Goal: Task Accomplishment & Management: Manage account settings

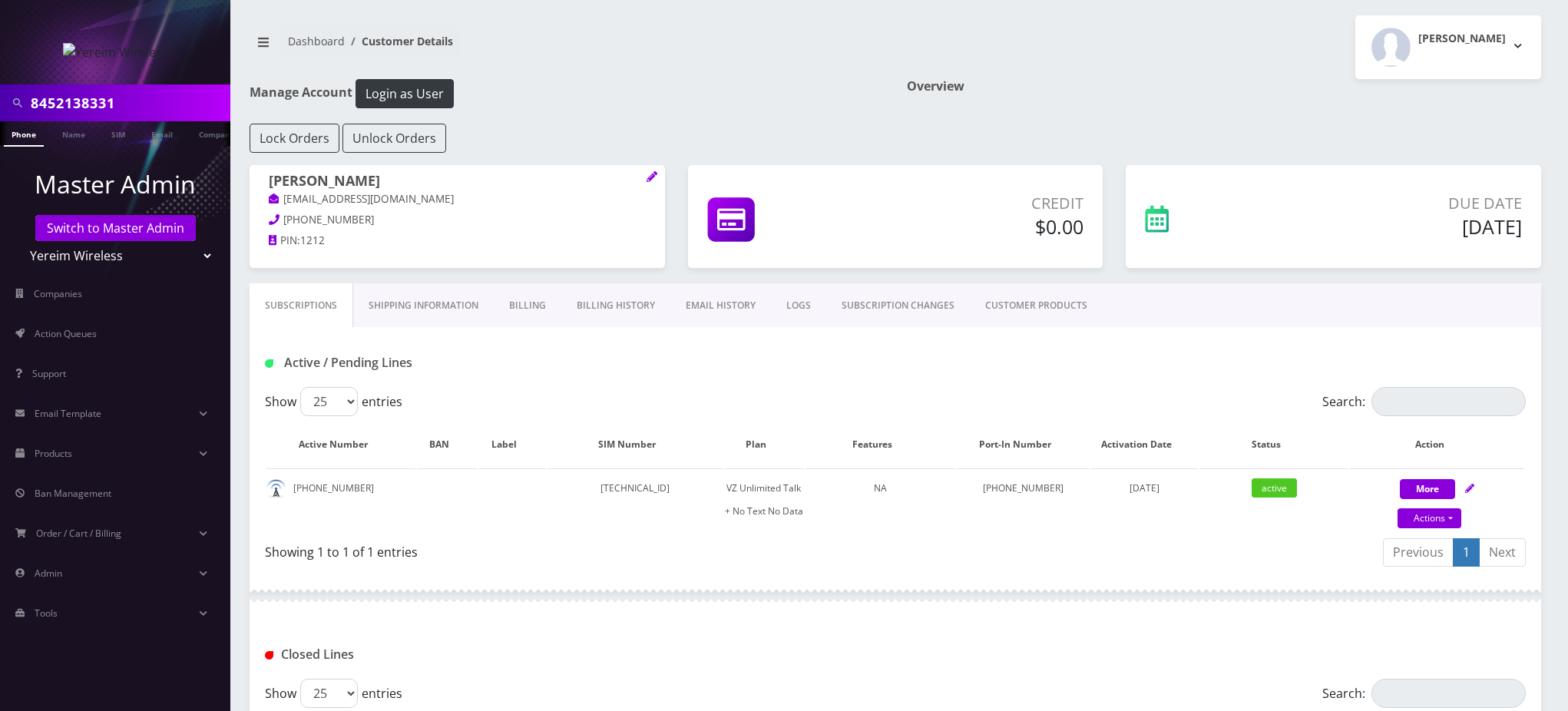
scroll to position [303, 0]
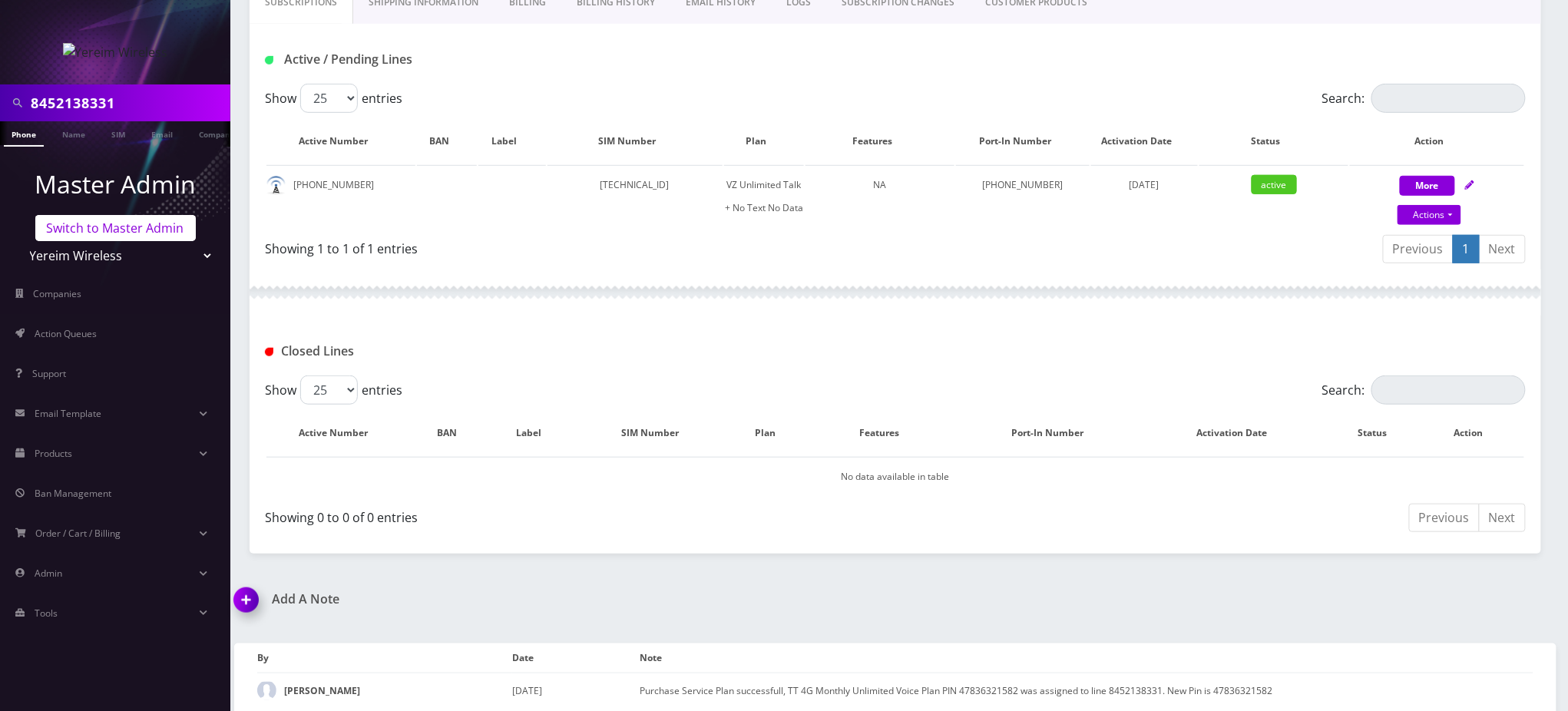
click at [126, 229] on link "Switch to Master Admin" at bounding box center [115, 228] width 160 height 26
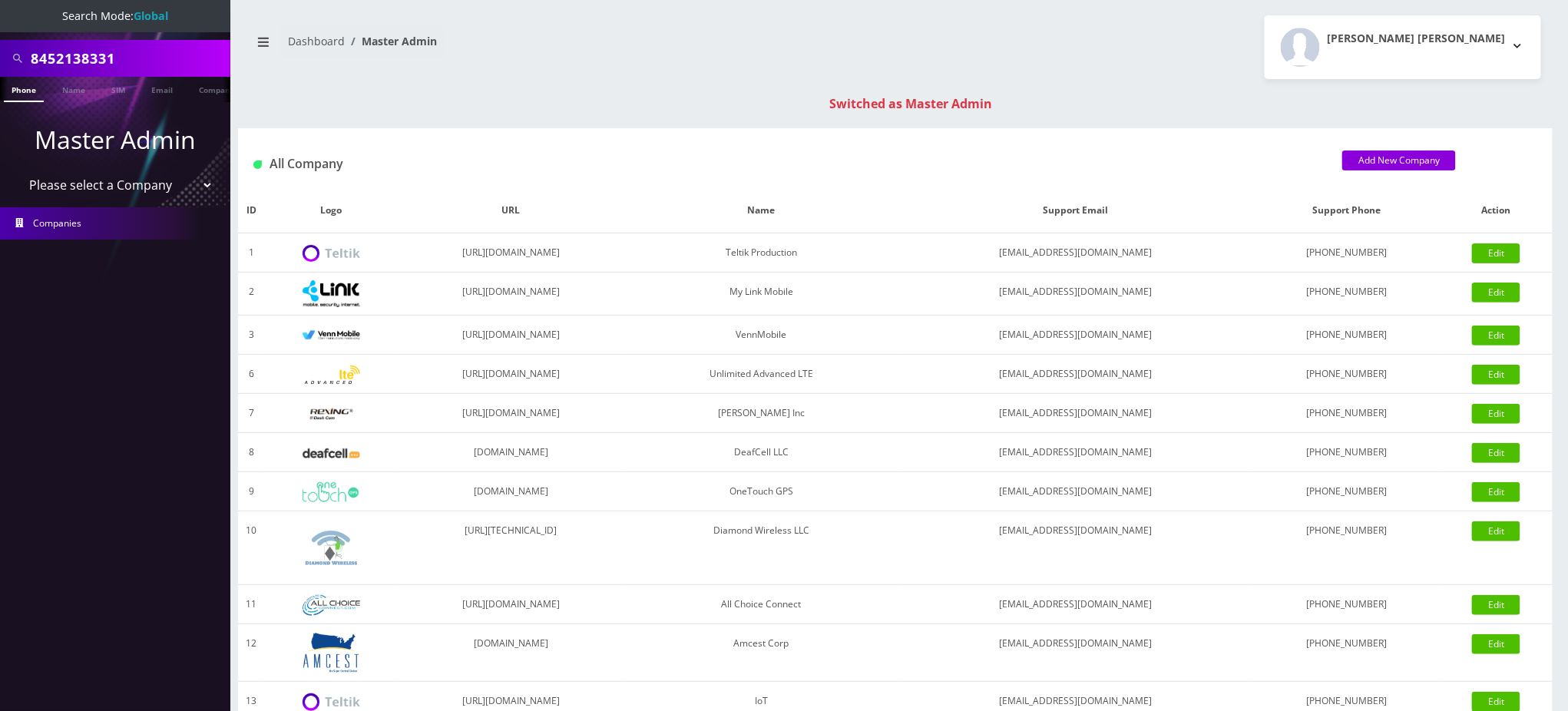
drag, startPoint x: 149, startPoint y: 53, endPoint x: 0, endPoint y: 32, distance: 150.5
click at [0, 41] on div "8452138331" at bounding box center [115, 58] width 230 height 37
drag, startPoint x: 102, startPoint y: 53, endPoint x: 0, endPoint y: 30, distance: 104.6
click at [0, 30] on nav "Search Mode: Global Nirvan Phone Name SIM Email Company Customer Master Admin P…" at bounding box center [115, 355] width 230 height 711
paste input "8901240357134985402"
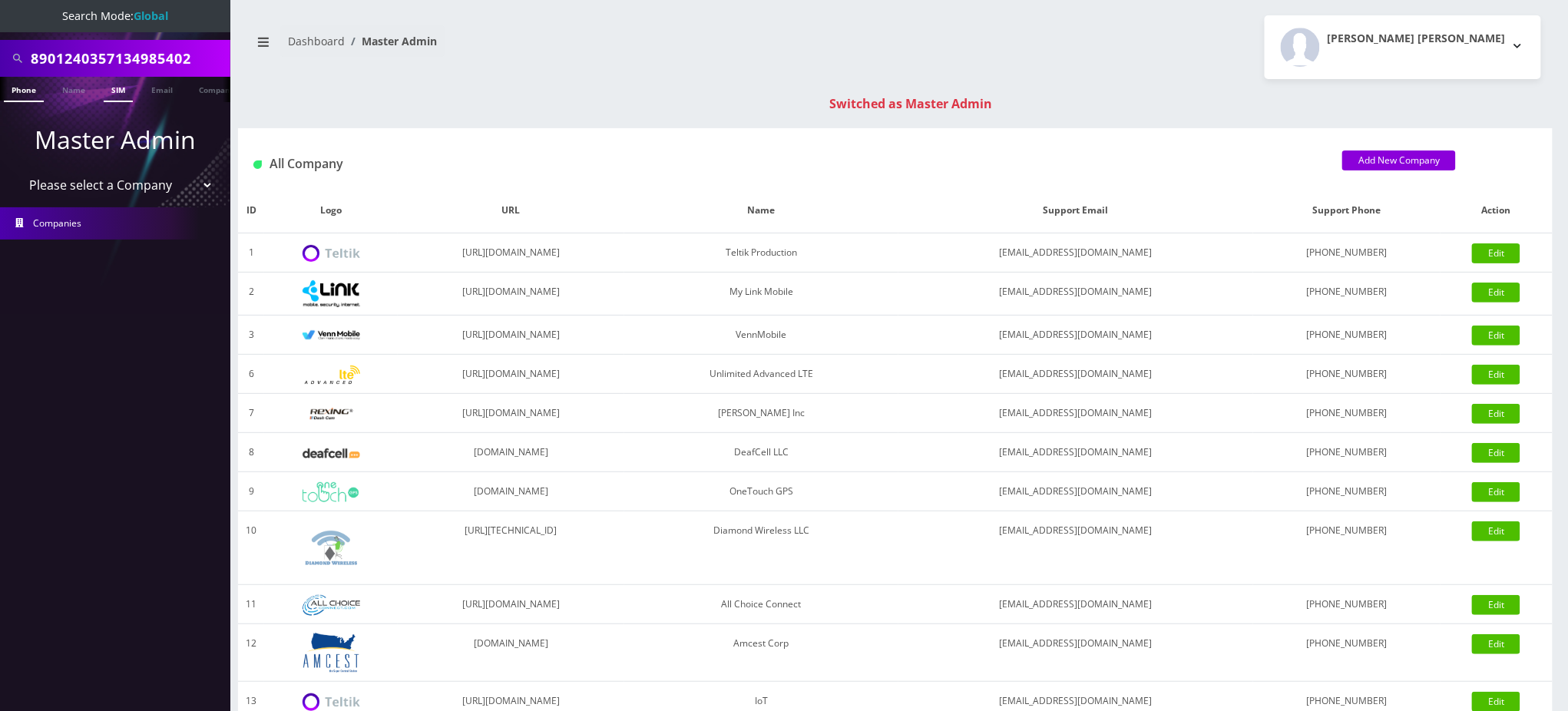
type input "8901240357134985402"
click at [114, 96] on link "SIM" at bounding box center [118, 90] width 29 height 25
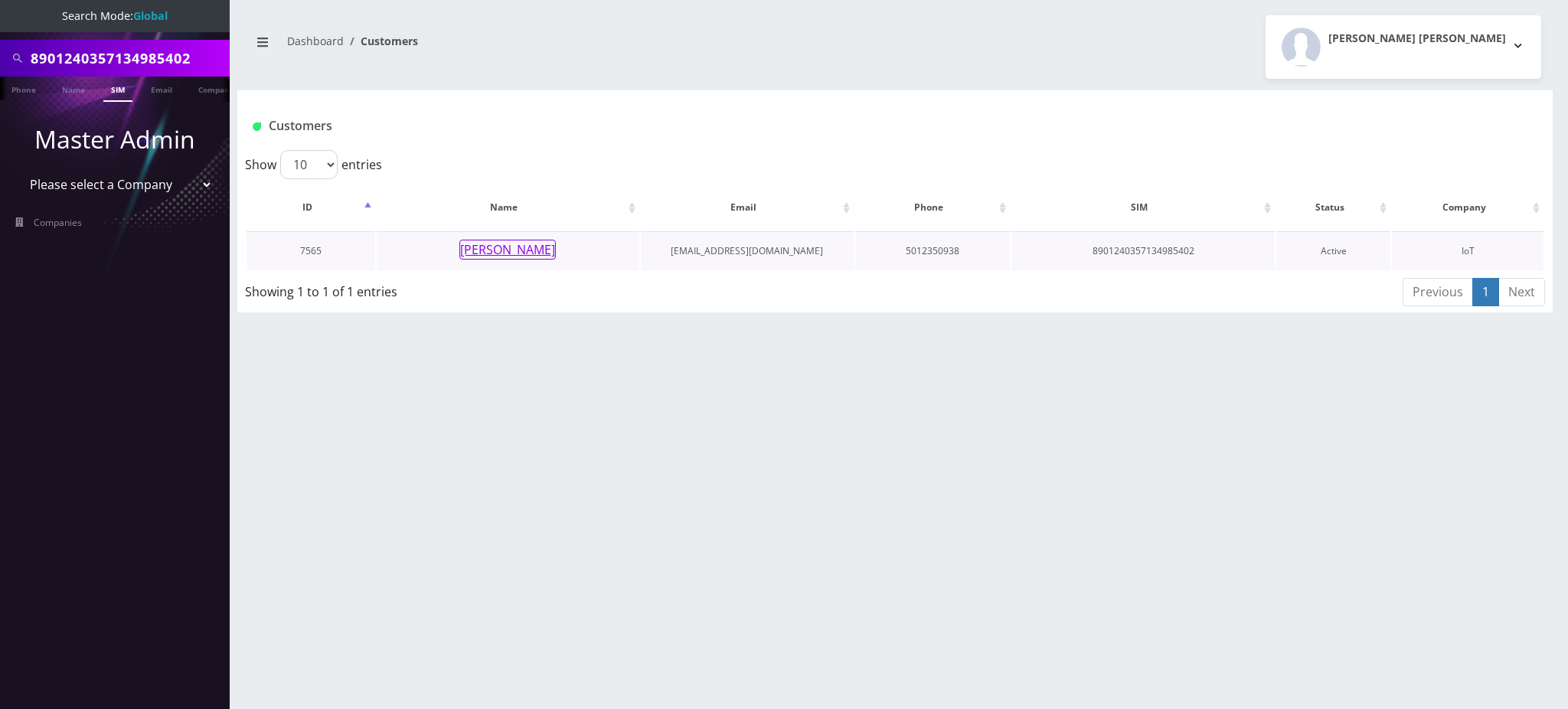
click at [520, 253] on button "[PERSON_NAME]" at bounding box center [508, 250] width 97 height 20
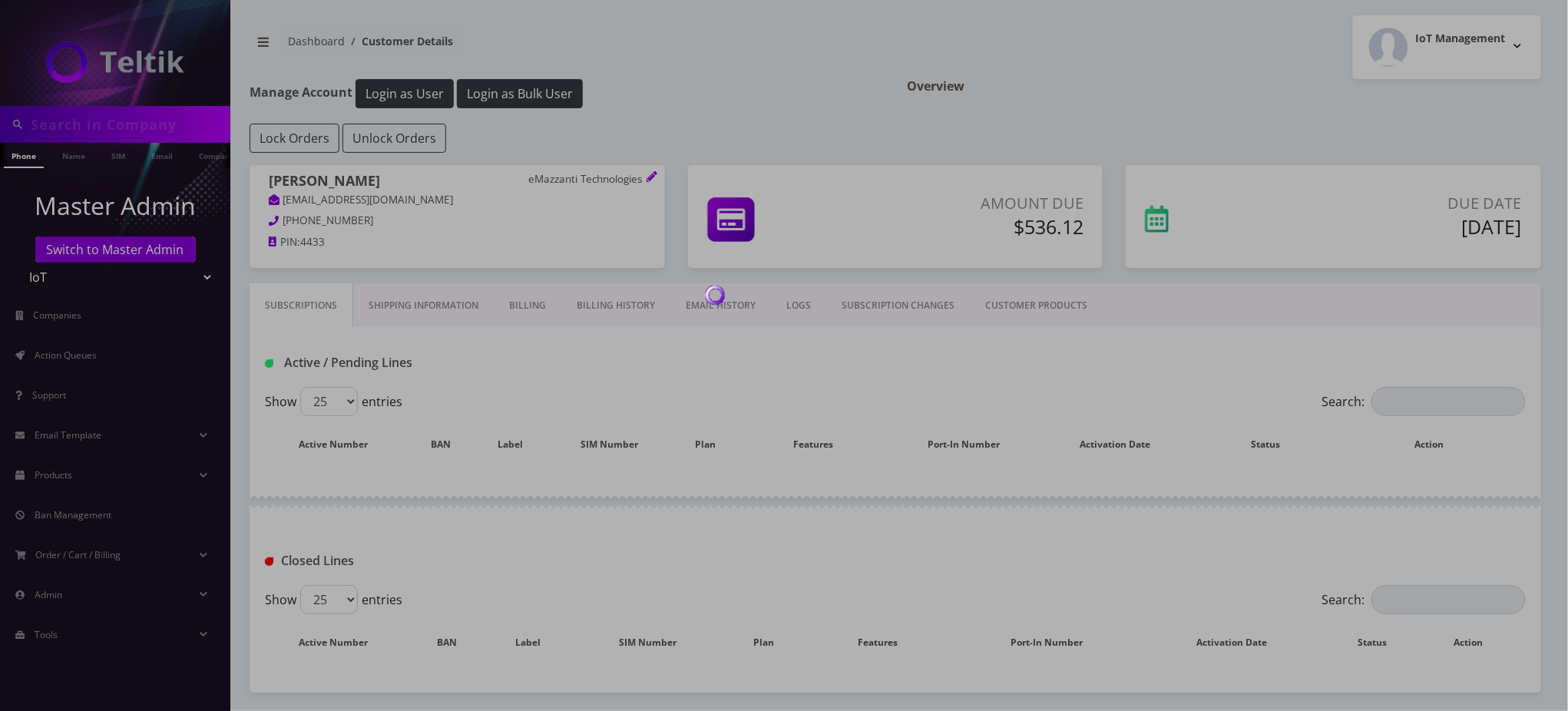
type input "8901240357134985402"
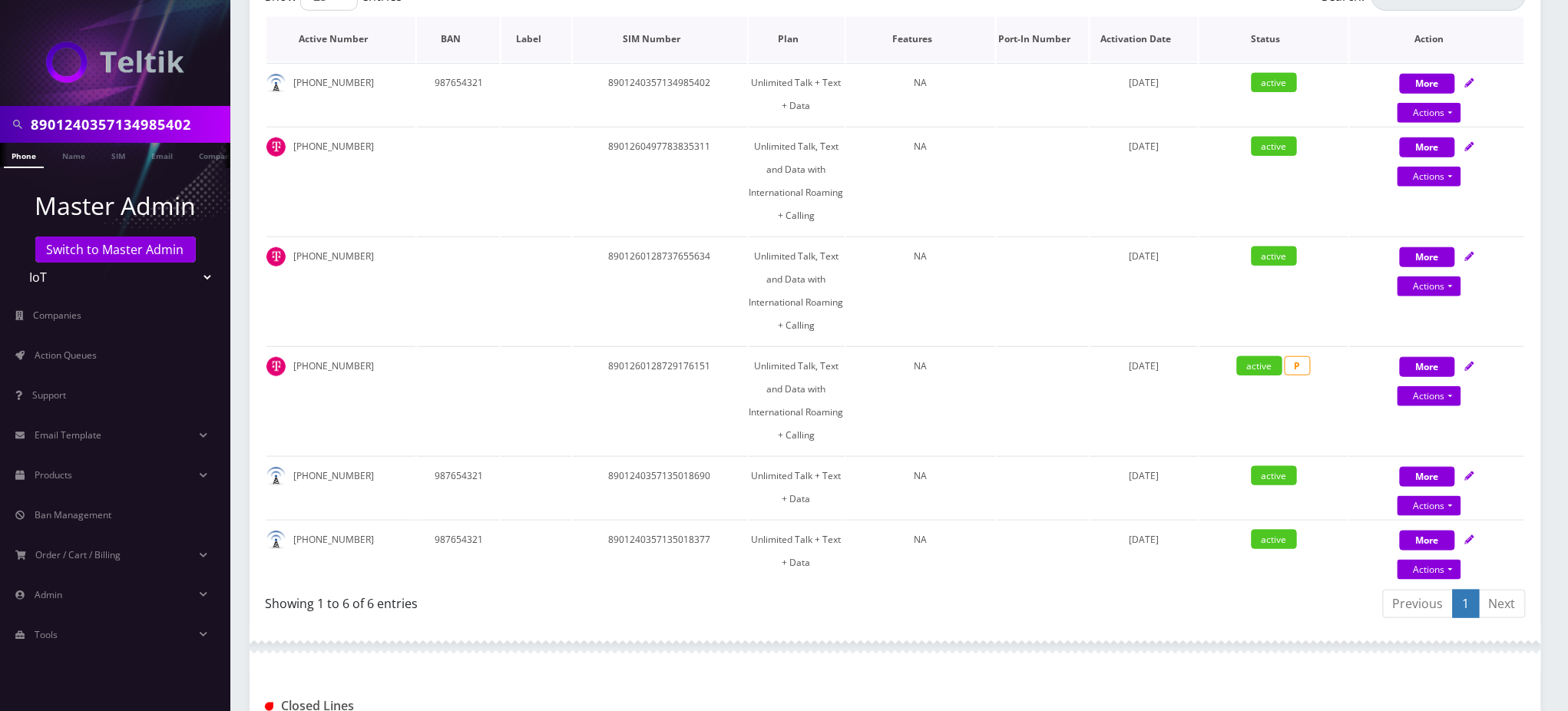
scroll to position [409, 0]
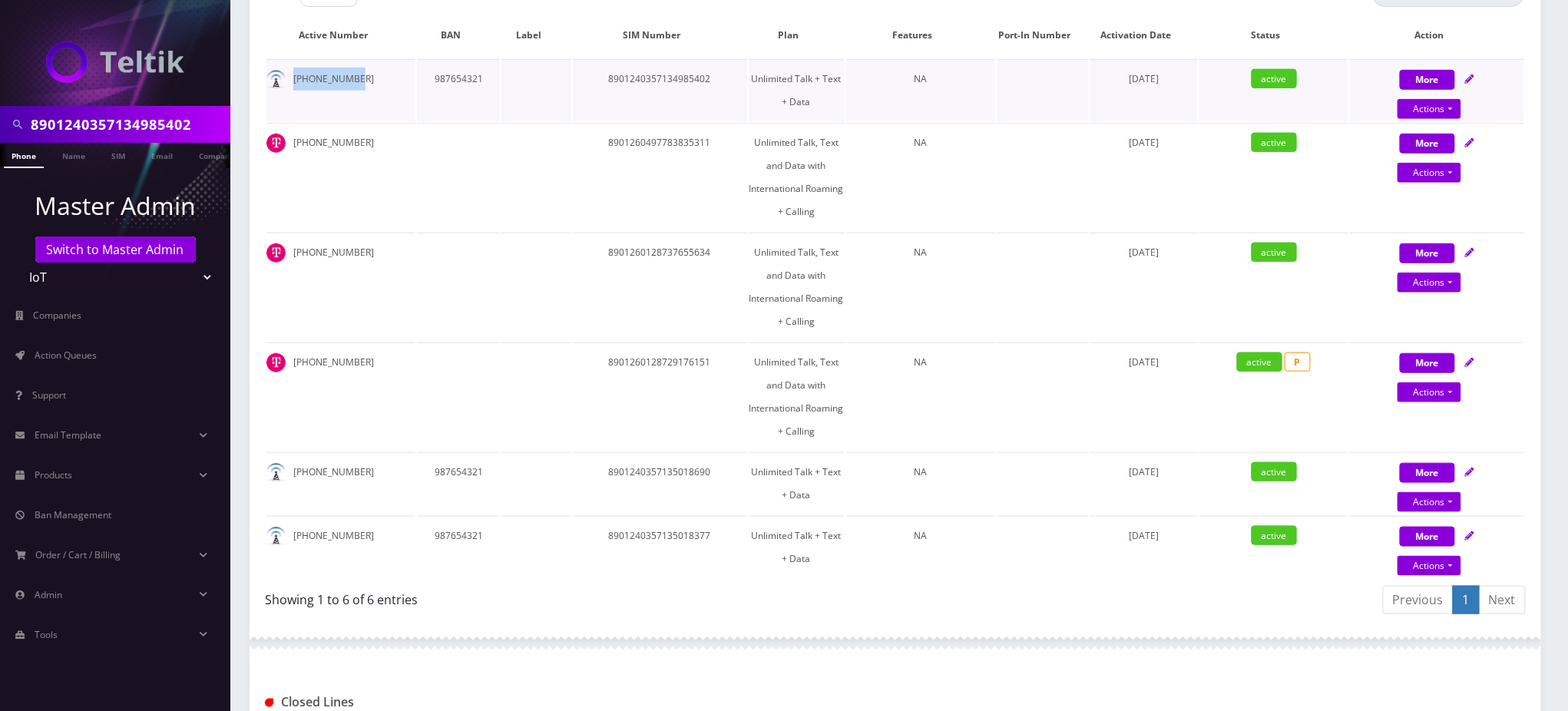
drag, startPoint x: 351, startPoint y: 83, endPoint x: 286, endPoint y: 69, distance: 66.5
click at [286, 69] on td "501-235-0938" at bounding box center [341, 90] width 149 height 62
click at [1356, 19] on th "Action" at bounding box center [1436, 35] width 174 height 44
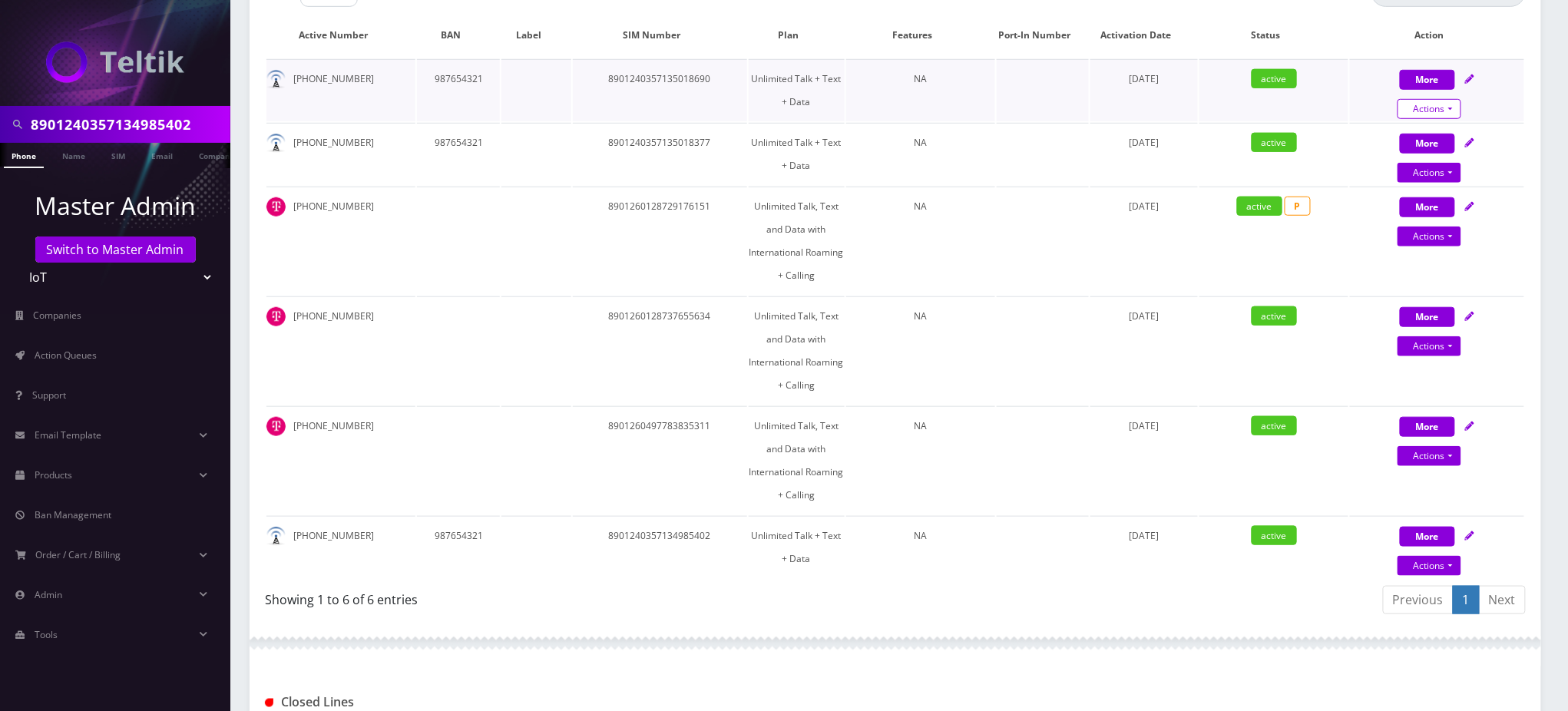
click at [1427, 104] on link "Actions" at bounding box center [1429, 109] width 64 height 20
select select "TMO SMS SIM"
select select "400"
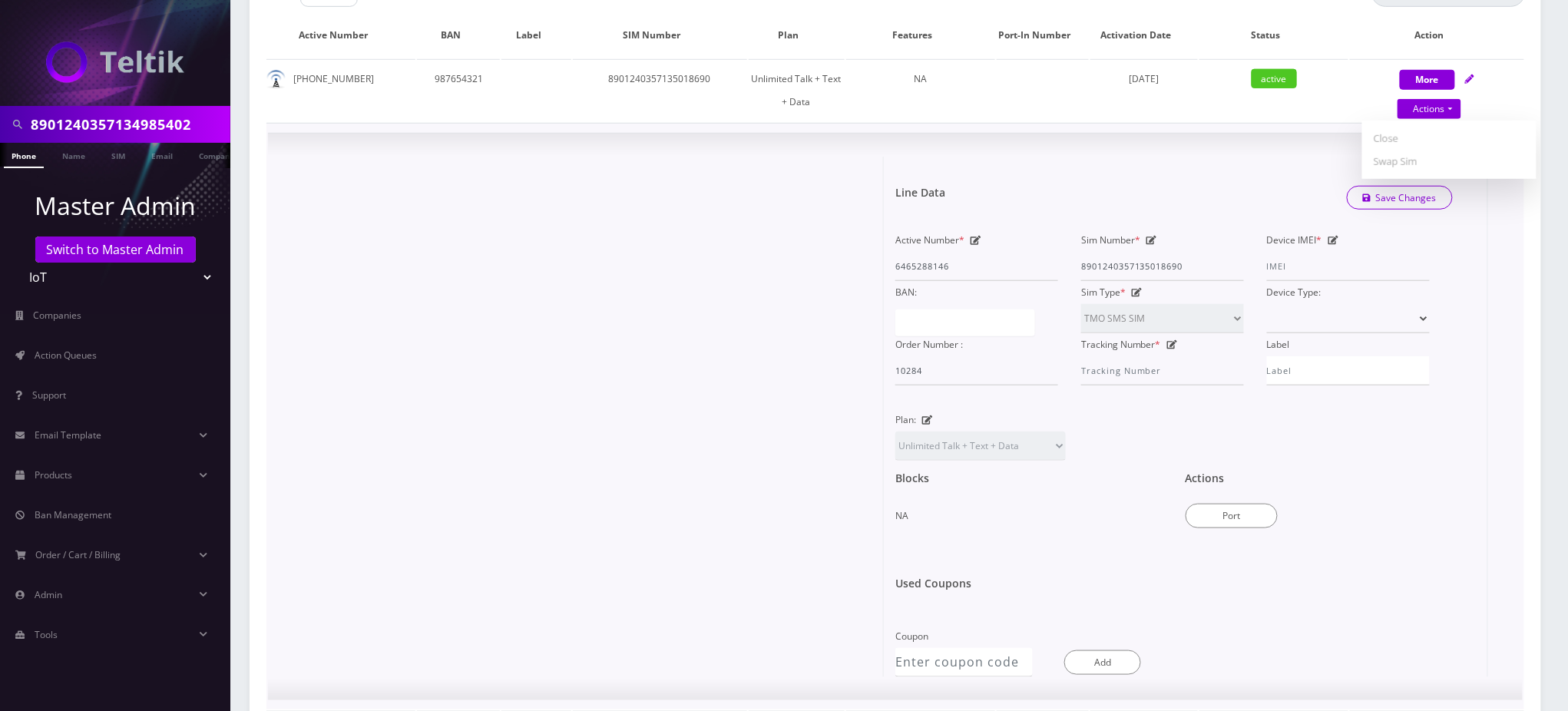
click at [1332, 237] on icon at bounding box center [1334, 241] width 11 height 10
paste input "356330875171267"
type input "356330875171267"
click at [1457, 242] on div "Active Number * 6465288146 Sim Number * 8901240357135018690 Device IMEI * 35633…" at bounding box center [1174, 319] width 581 height 180
click at [1420, 198] on link "Save Changes" at bounding box center [1400, 198] width 106 height 24
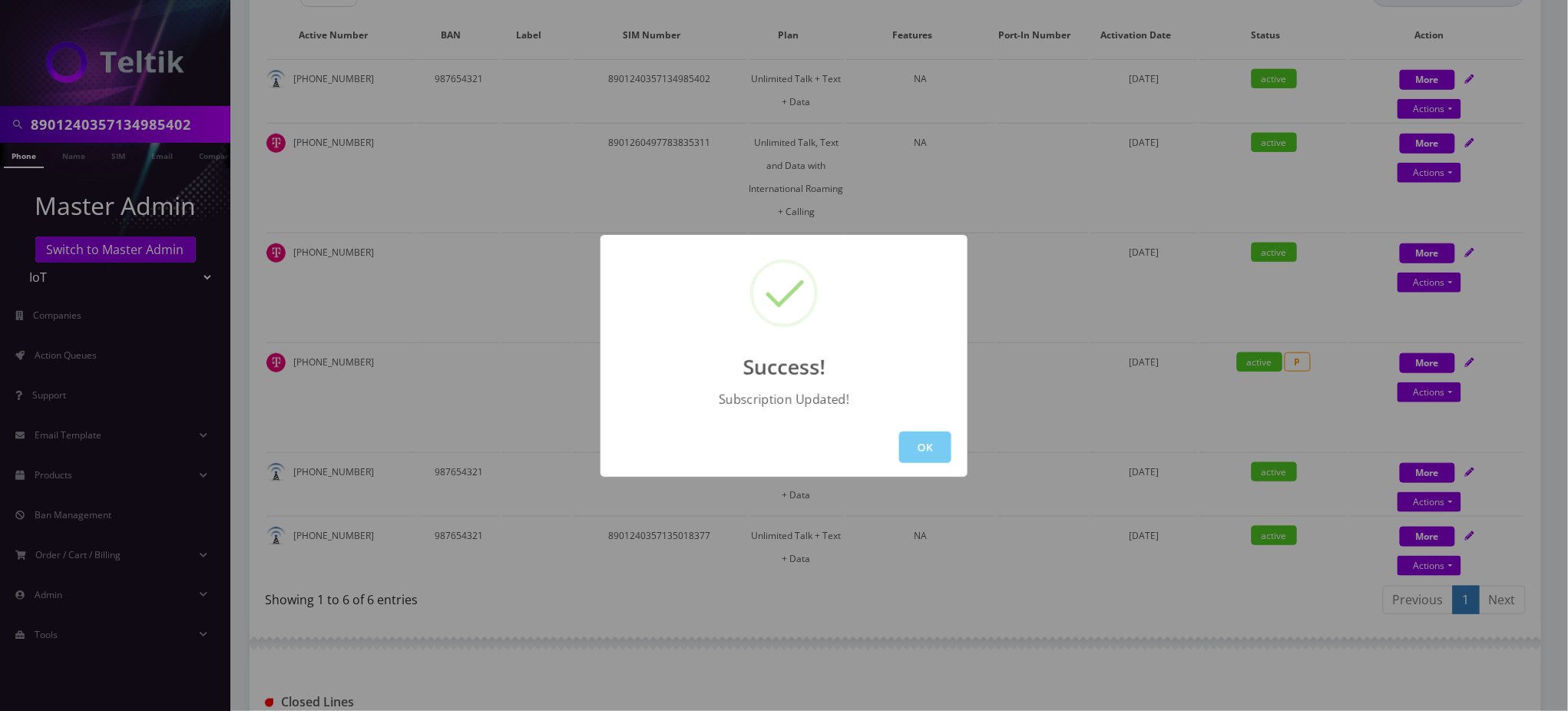
click at [942, 450] on button "OK" at bounding box center [925, 447] width 52 height 32
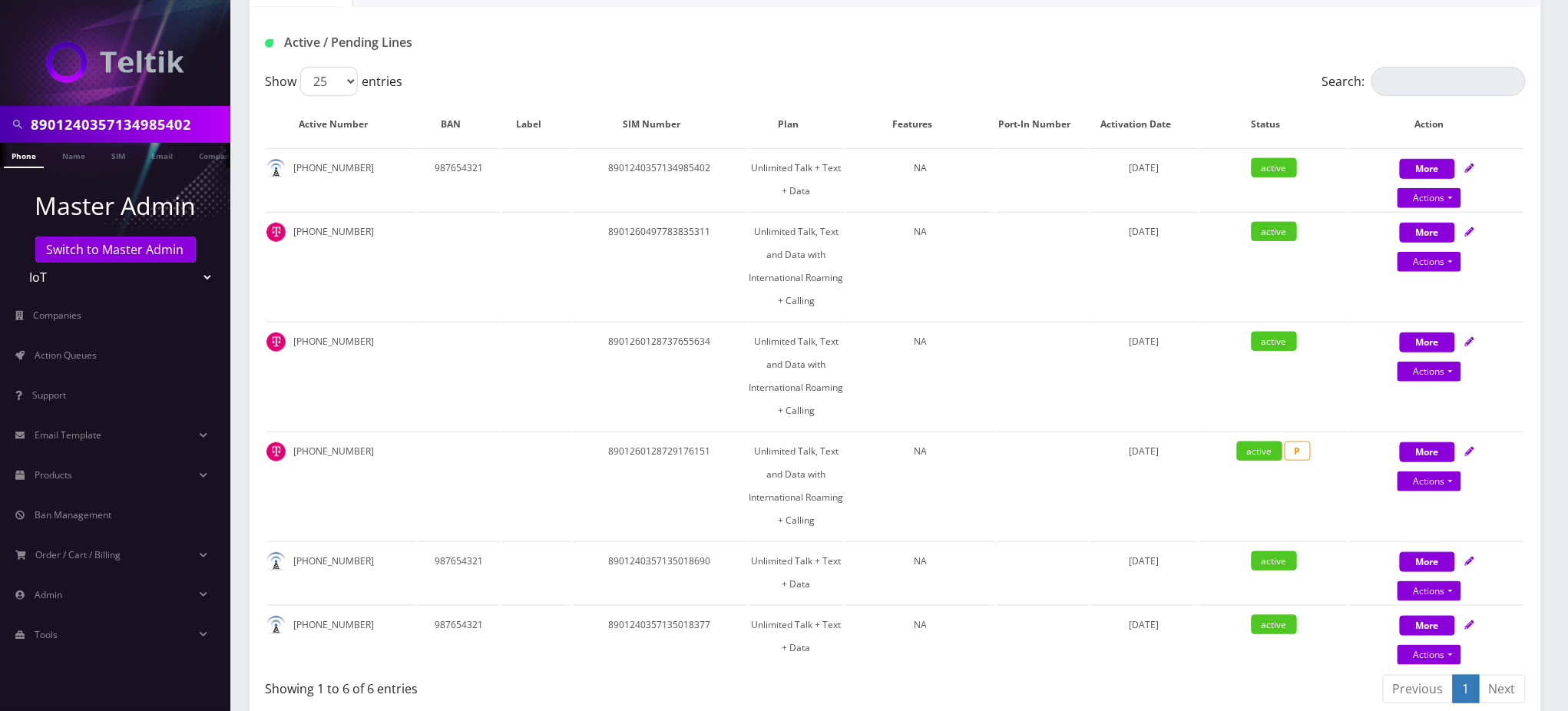
scroll to position [102, 0]
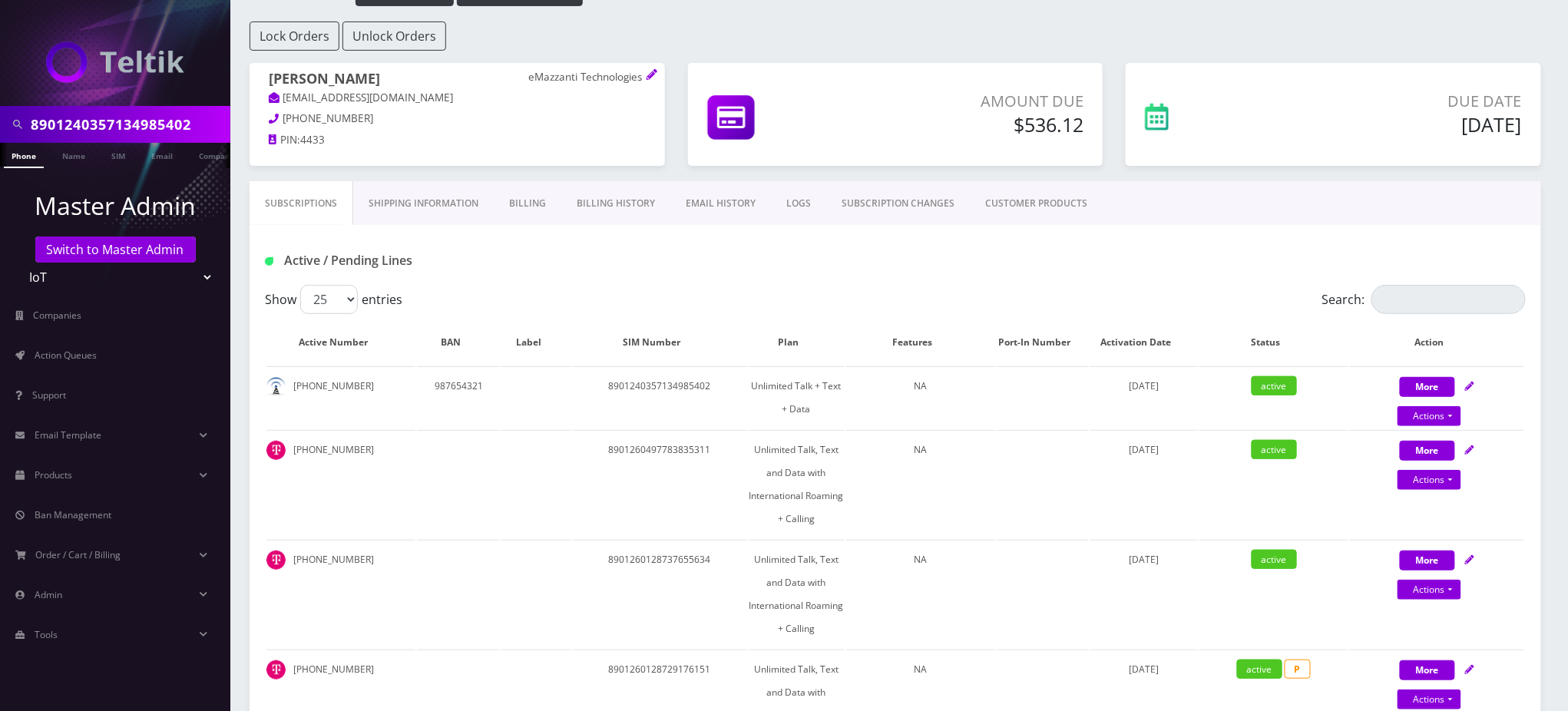
click at [144, 118] on input "8901240357134985402" at bounding box center [129, 124] width 195 height 29
paste input "452138331"
type input "8452138331"
click at [30, 155] on link "Phone" at bounding box center [24, 156] width 40 height 25
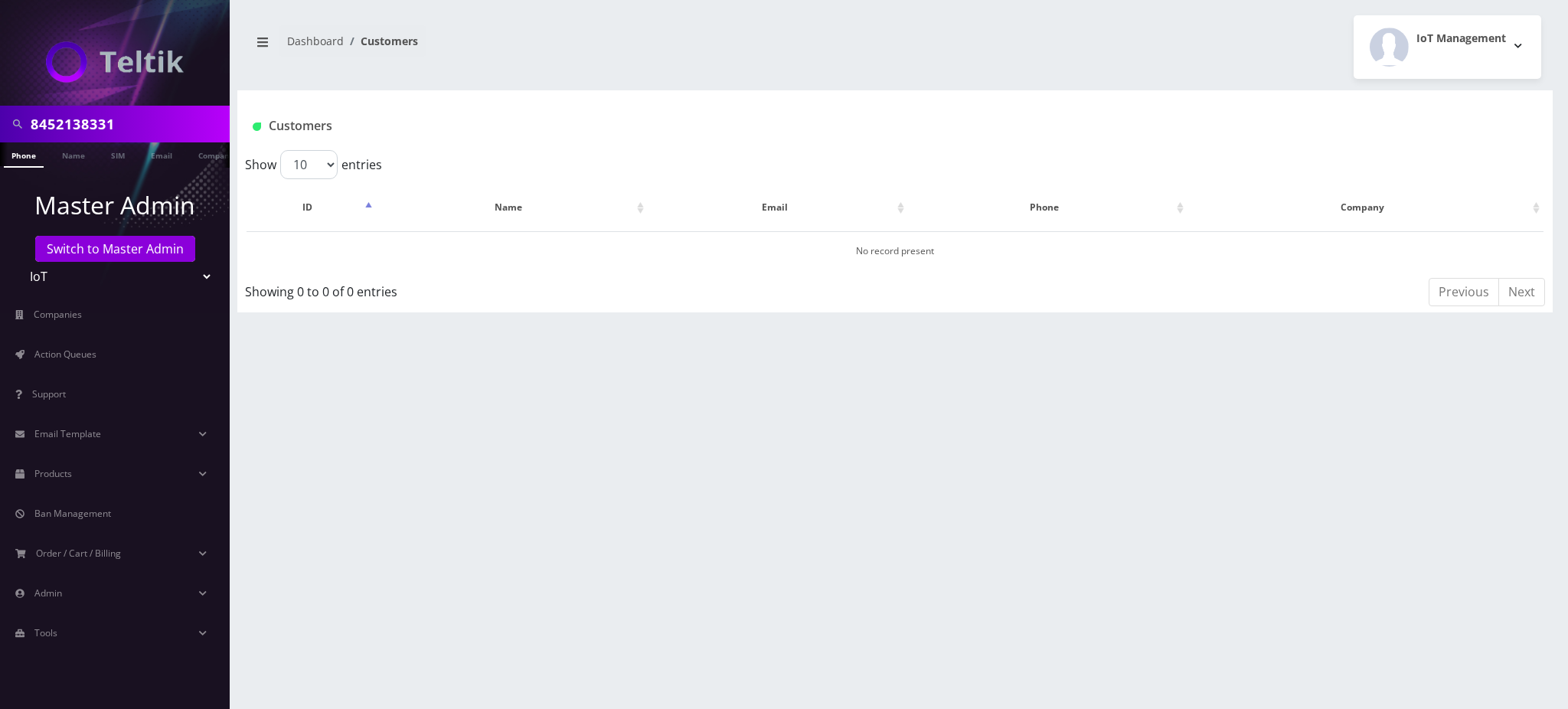
click at [126, 251] on link "Switch to Master Admin" at bounding box center [115, 249] width 160 height 26
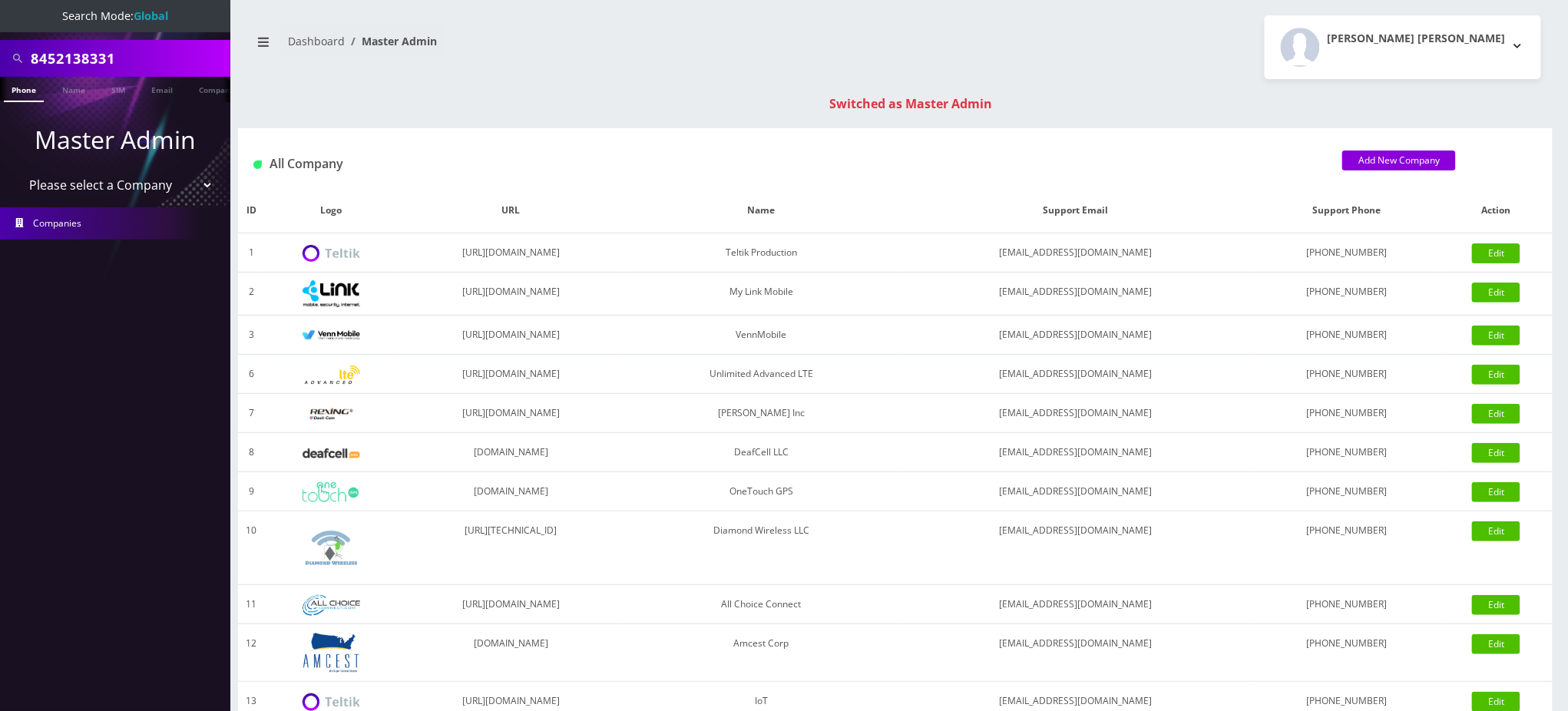
click at [16, 89] on link "Phone" at bounding box center [24, 90] width 40 height 25
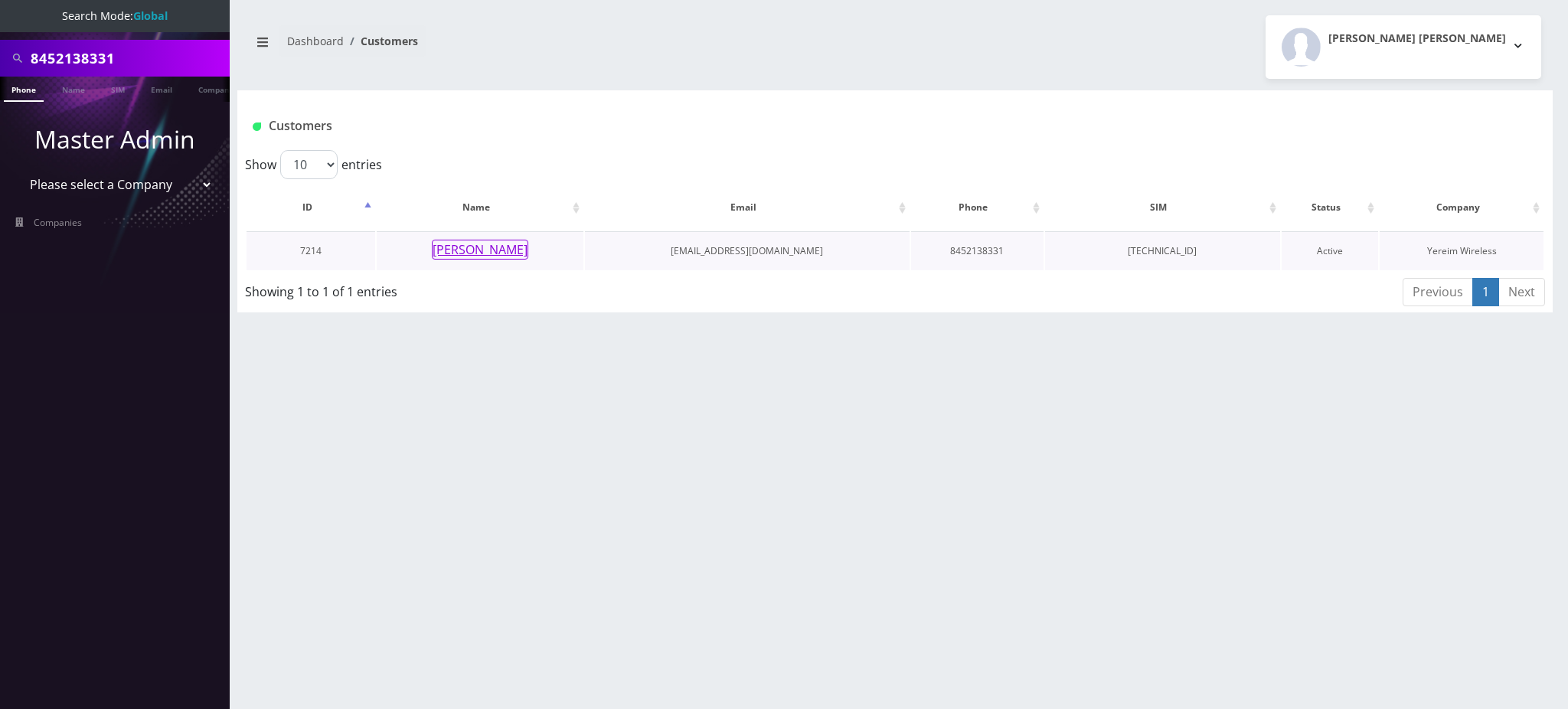
click at [504, 254] on button "[PERSON_NAME]" at bounding box center [480, 250] width 97 height 20
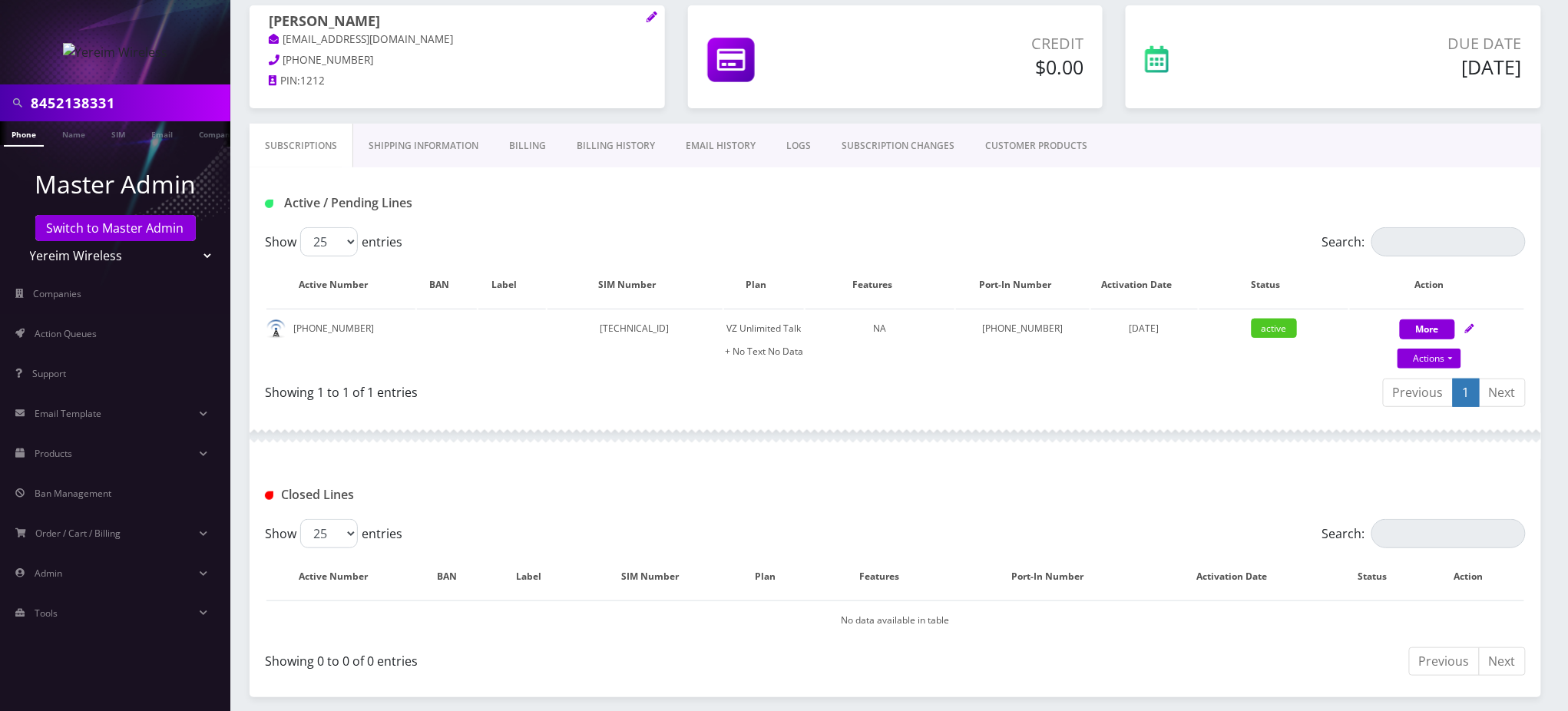
scroll to position [308, 0]
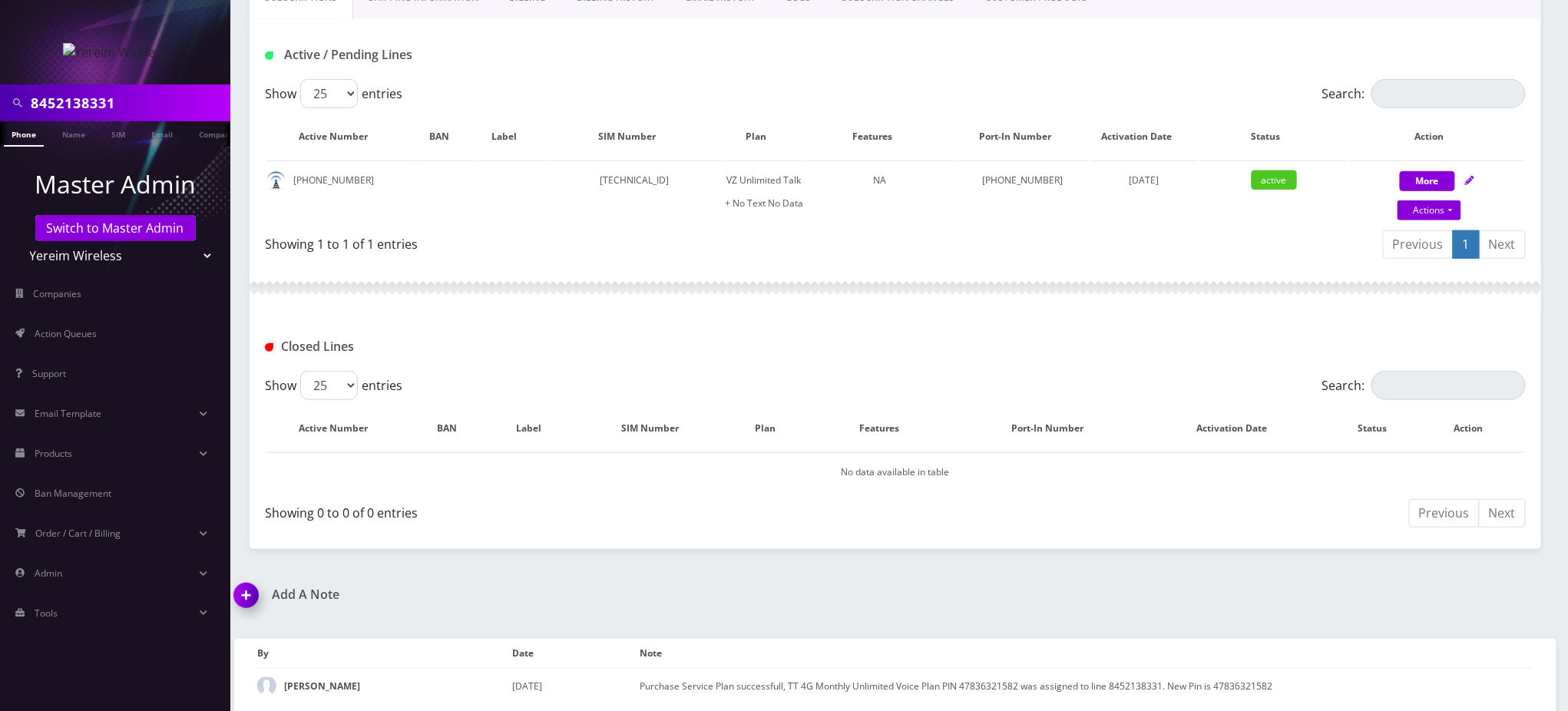
click at [674, 269] on div at bounding box center [895, 288] width 1292 height 46
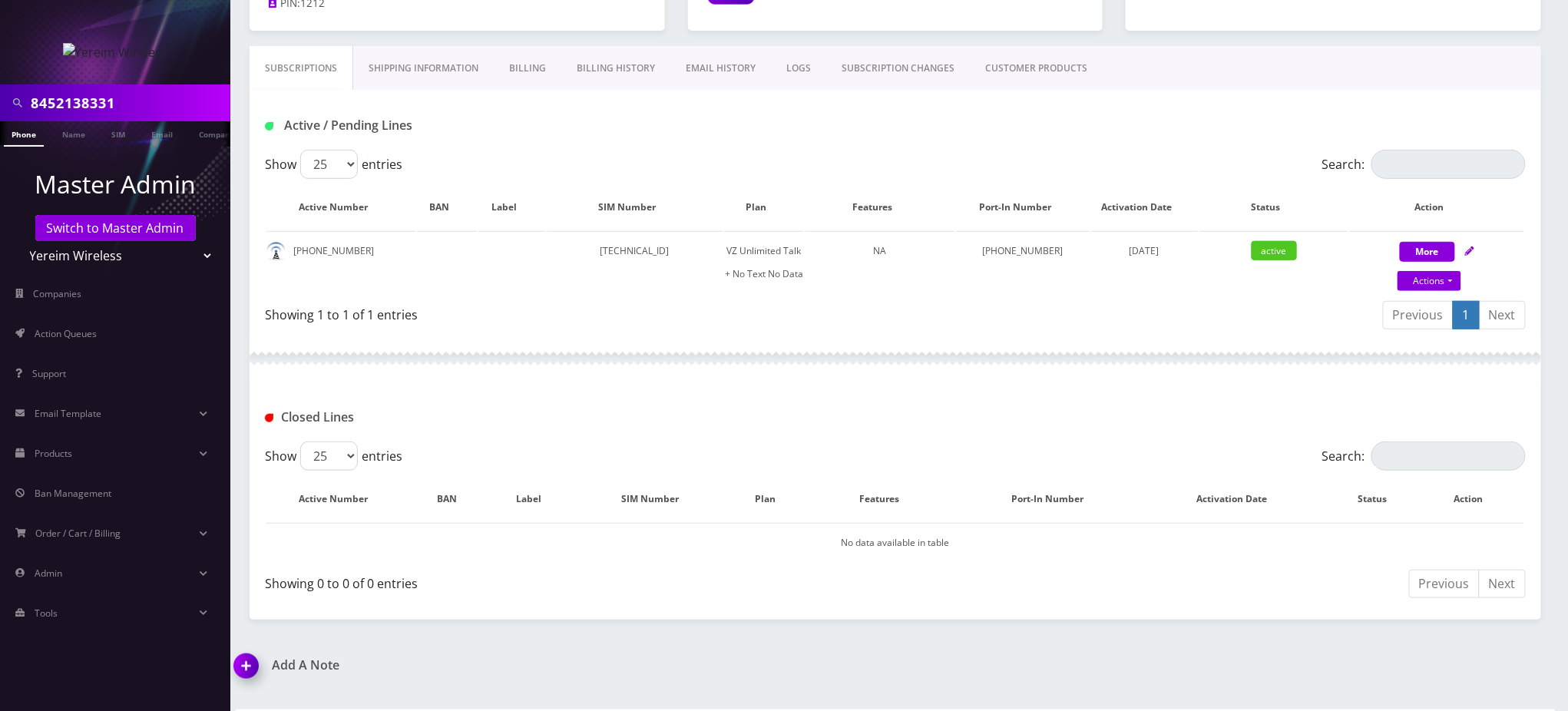
scroll to position [205, 0]
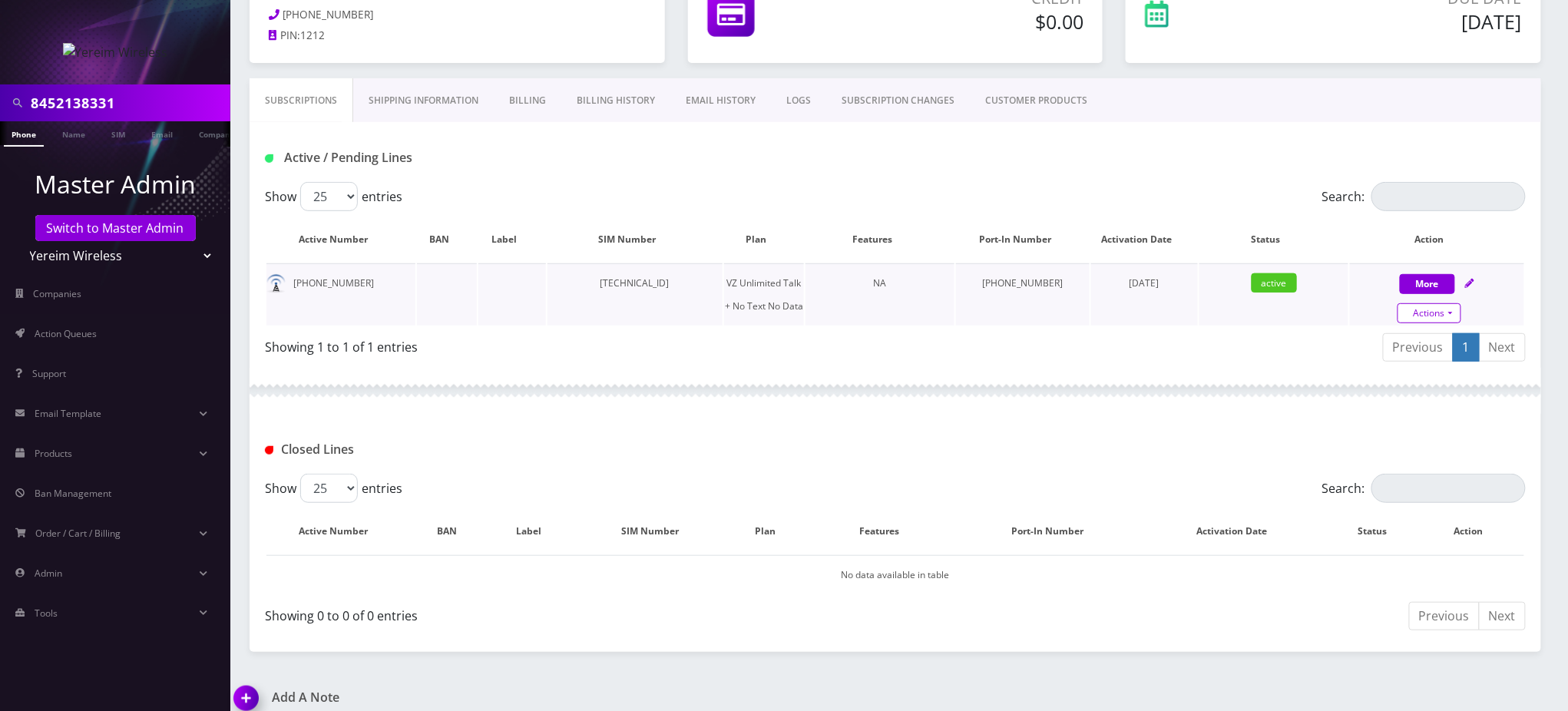
click at [1435, 311] on link "Actions" at bounding box center [1429, 313] width 64 height 20
select select "408"
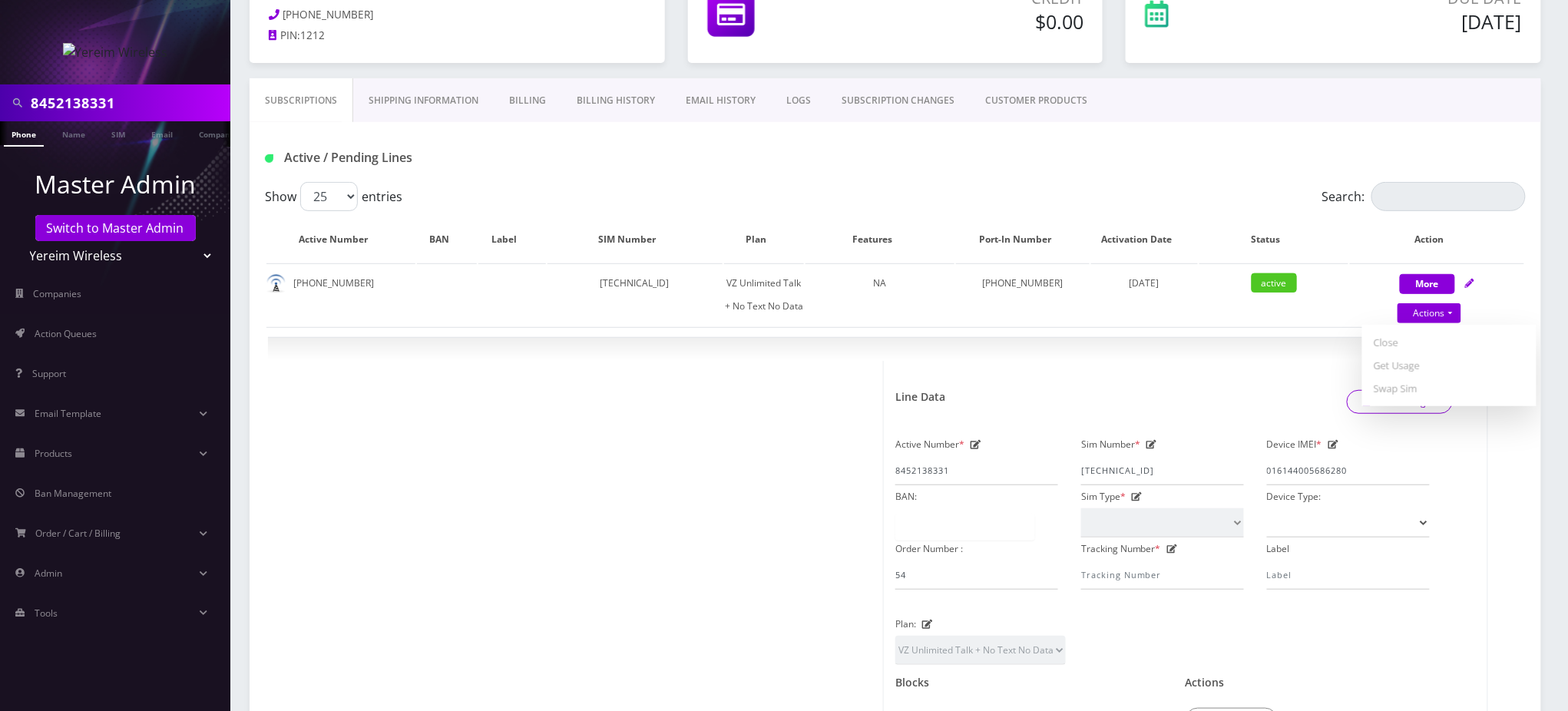
click at [1149, 153] on div "Active / Pending Lines" at bounding box center [895, 158] width 1284 height 25
click at [1114, 137] on div "Active / Pending Lines" at bounding box center [895, 152] width 1292 height 60
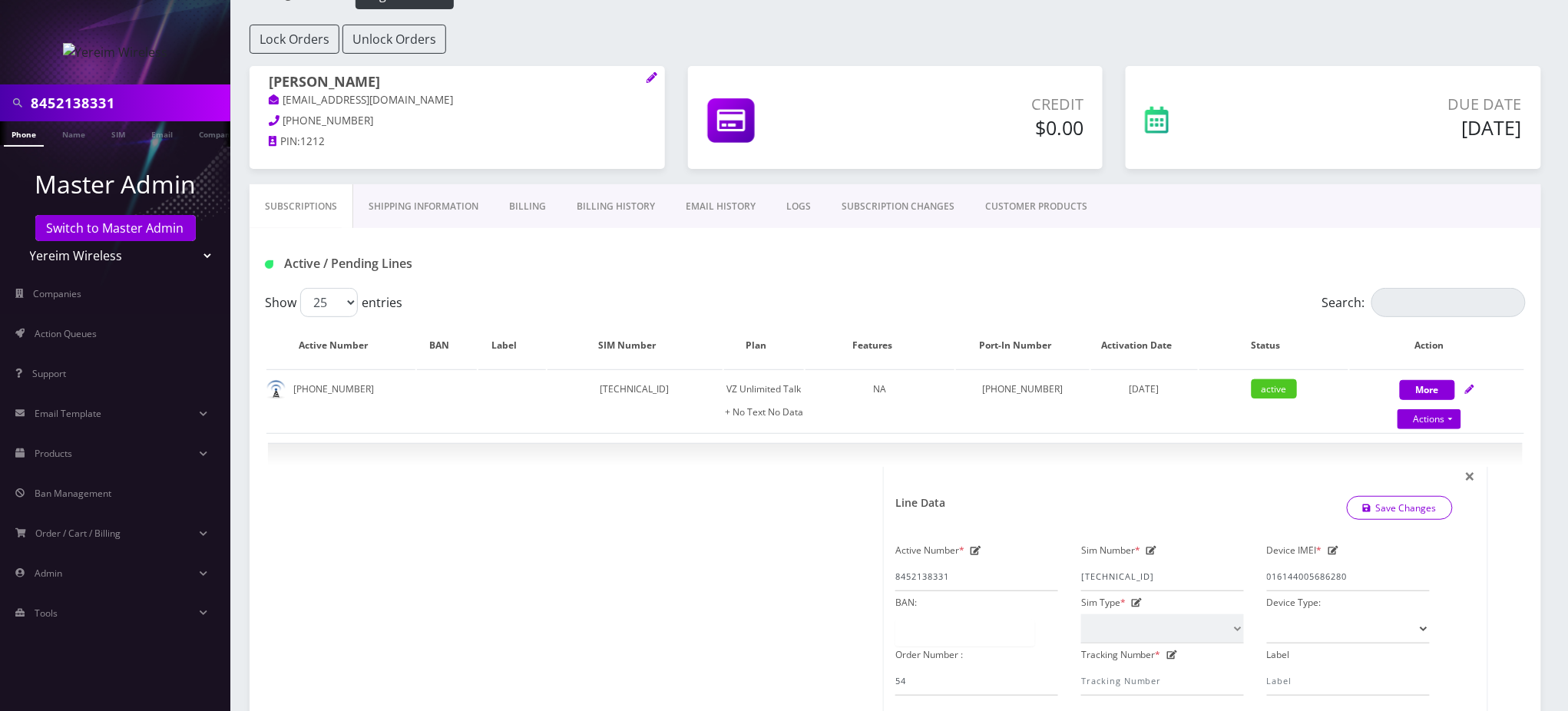
scroll to position [0, 0]
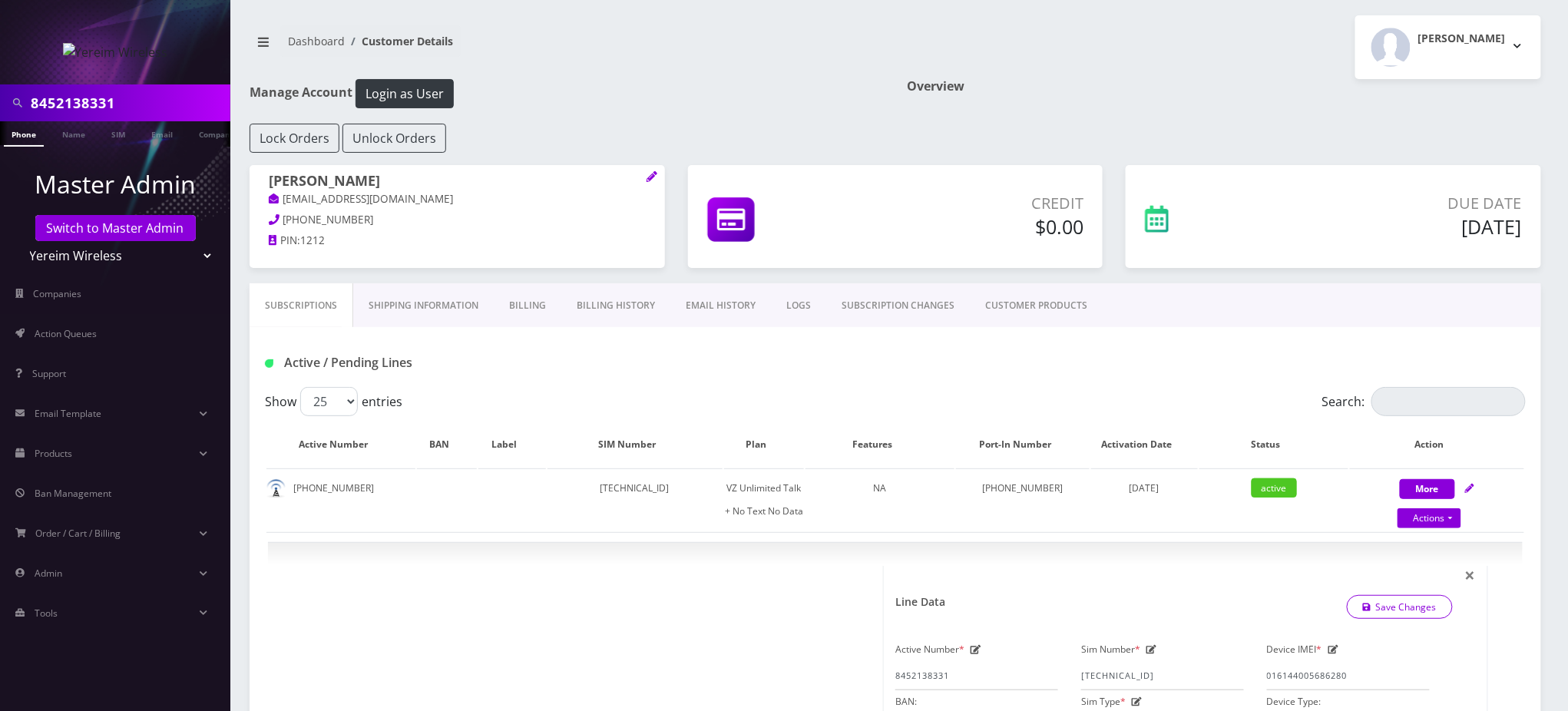
click at [783, 58] on nav "Dashboard Customer Details" at bounding box center [566, 47] width 634 height 44
